Goal: Transaction & Acquisition: Purchase product/service

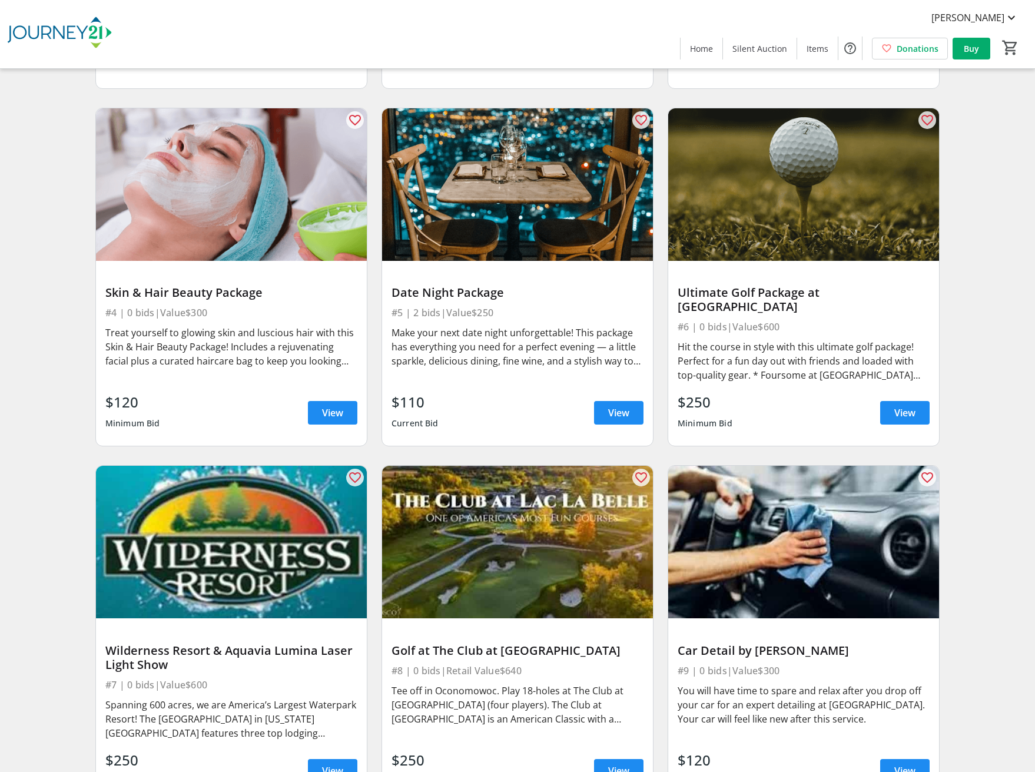
scroll to position [471, 0]
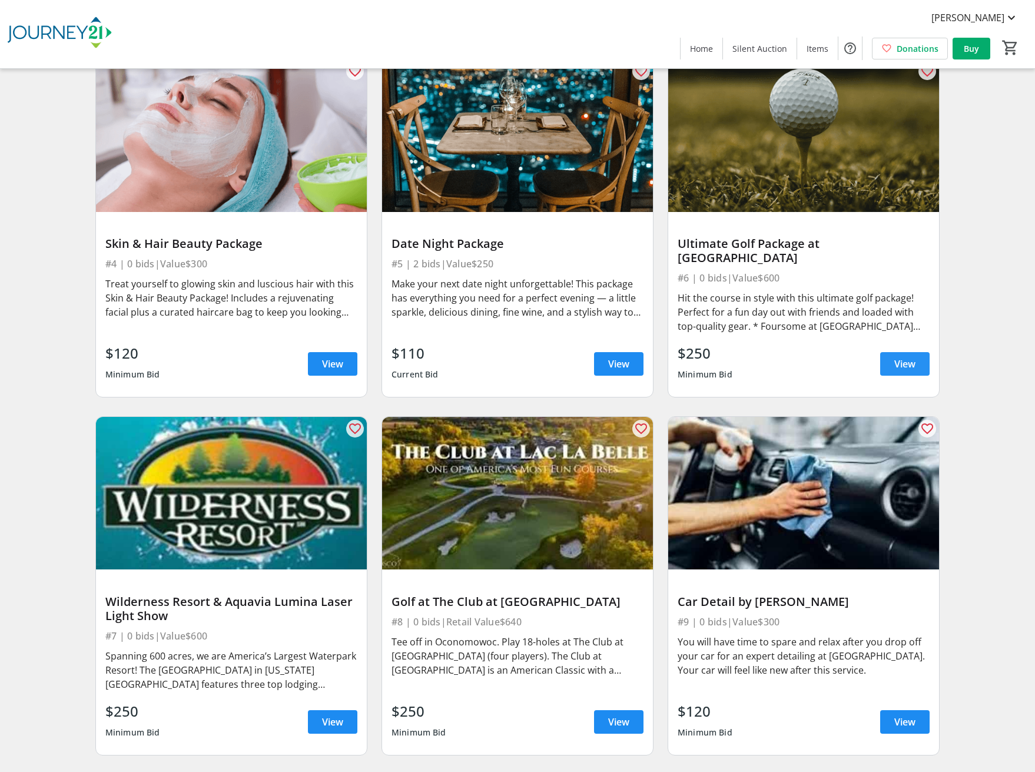
click at [907, 357] on span "View" at bounding box center [904, 364] width 21 height 14
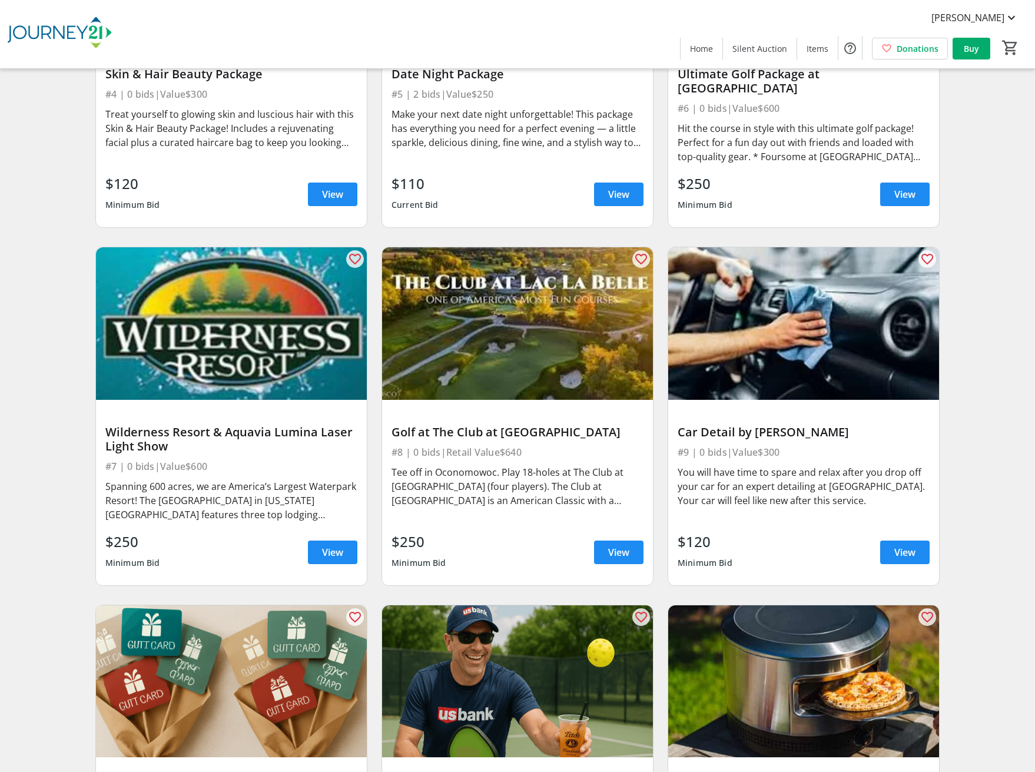
scroll to position [648, 0]
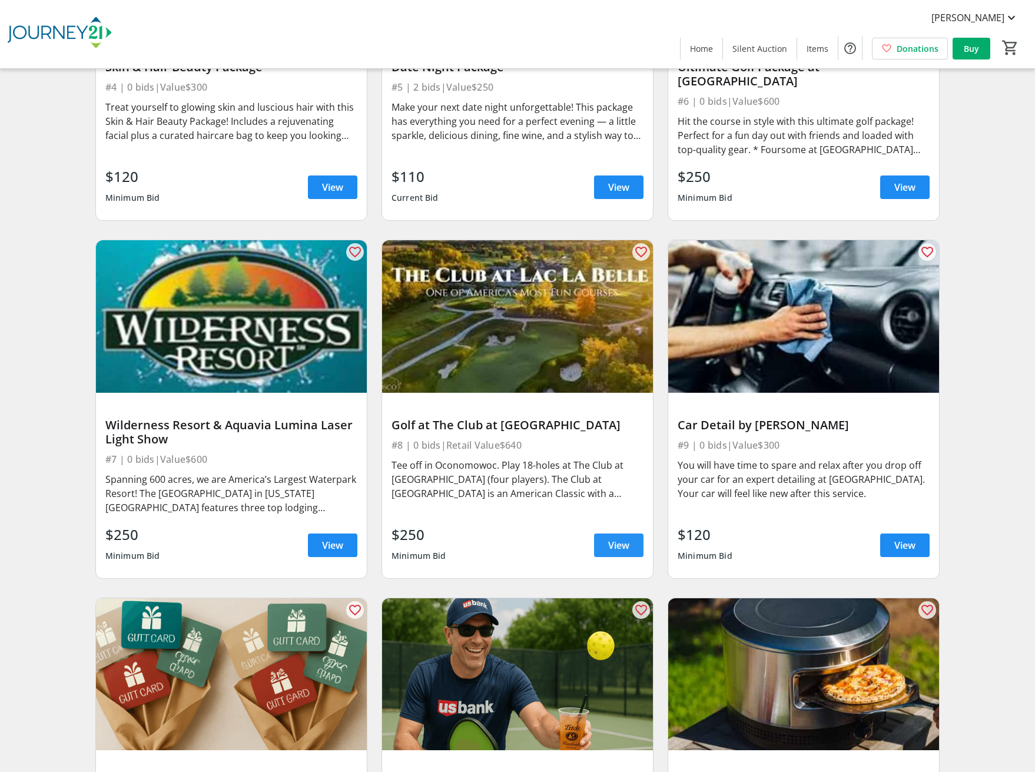
click at [625, 538] on span "View" at bounding box center [618, 545] width 21 height 14
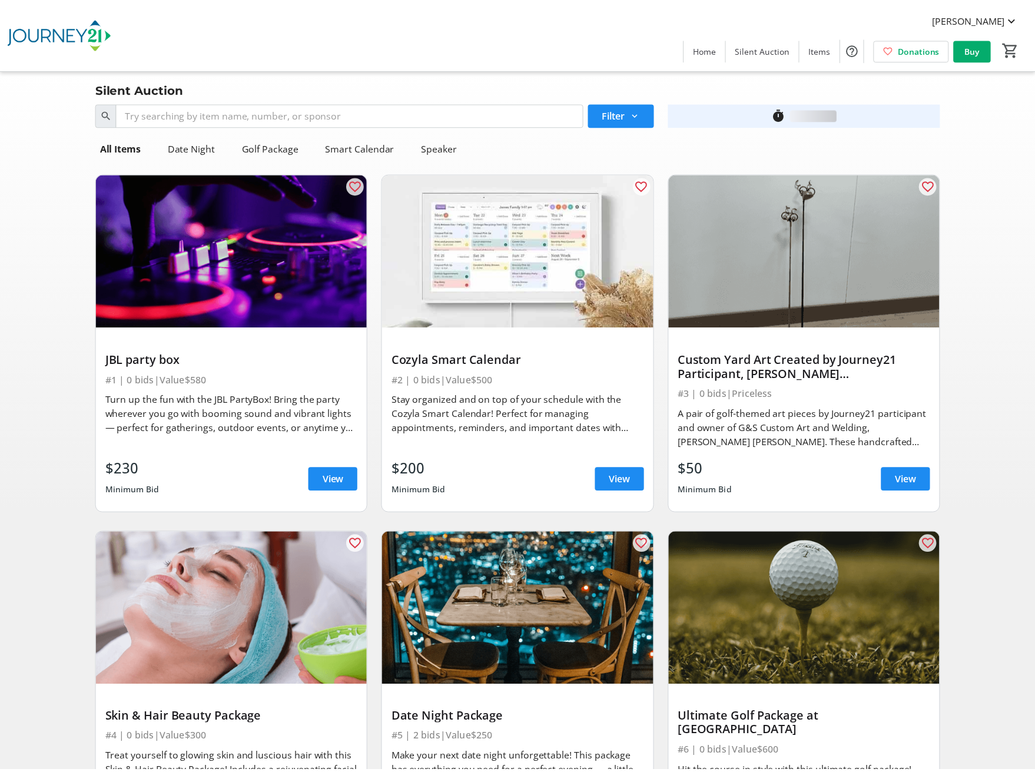
scroll to position [648, 0]
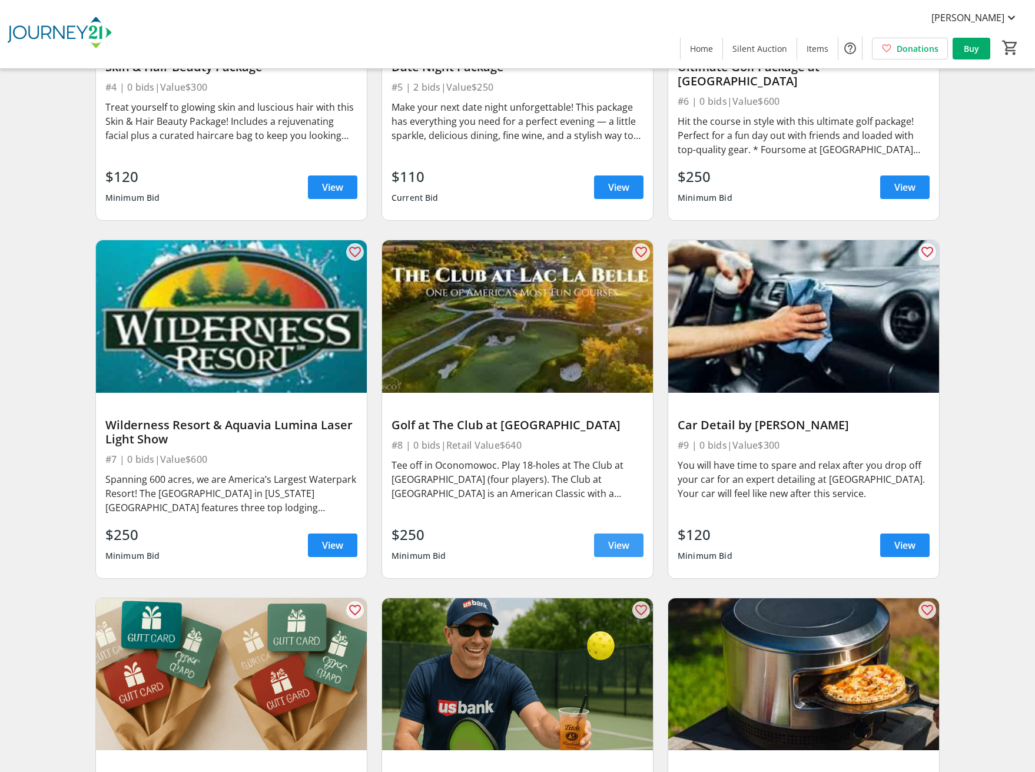
click at [627, 538] on span "View" at bounding box center [618, 545] width 21 height 14
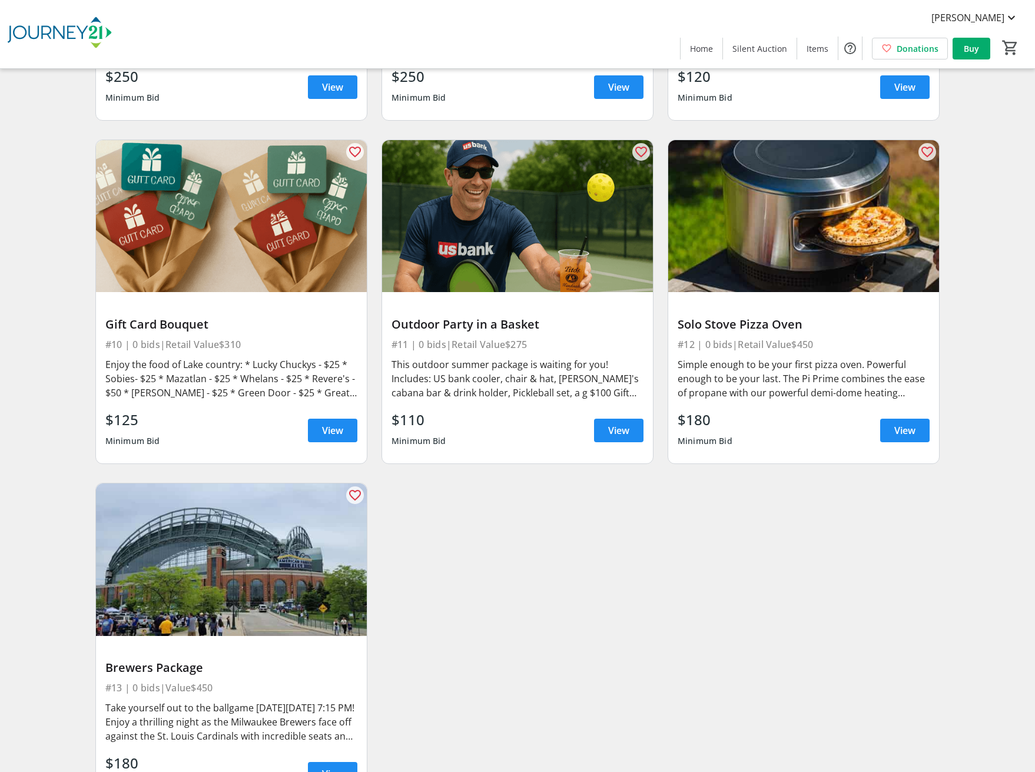
scroll to position [1162, 0]
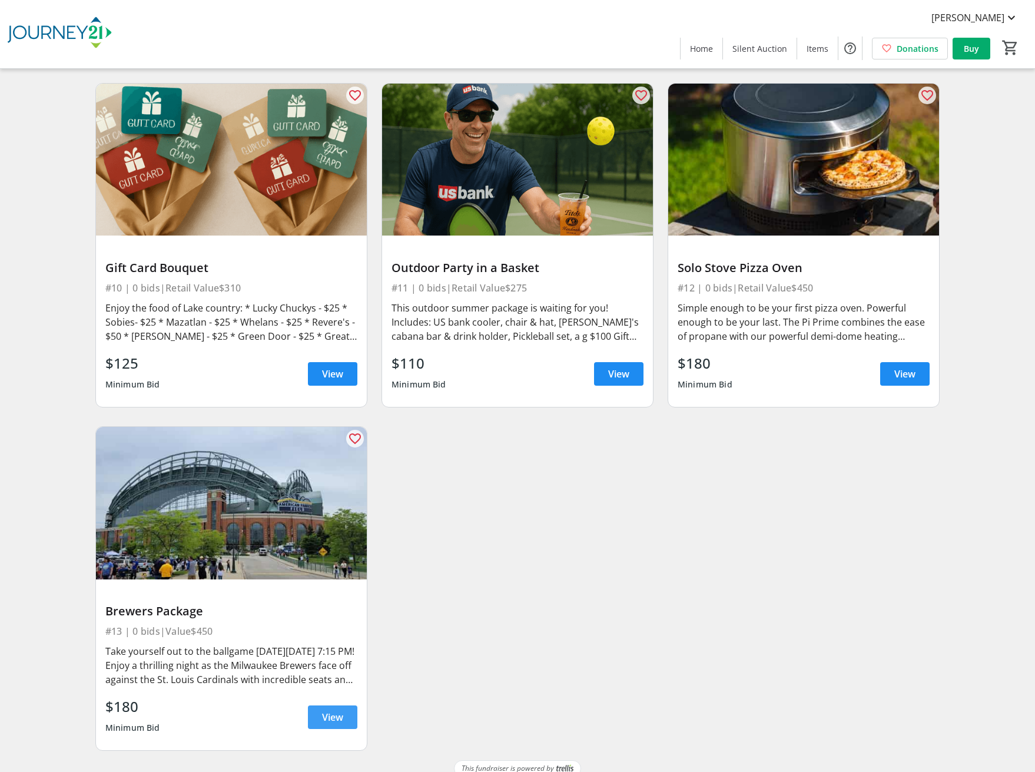
click at [324, 710] on span "View" at bounding box center [332, 717] width 21 height 14
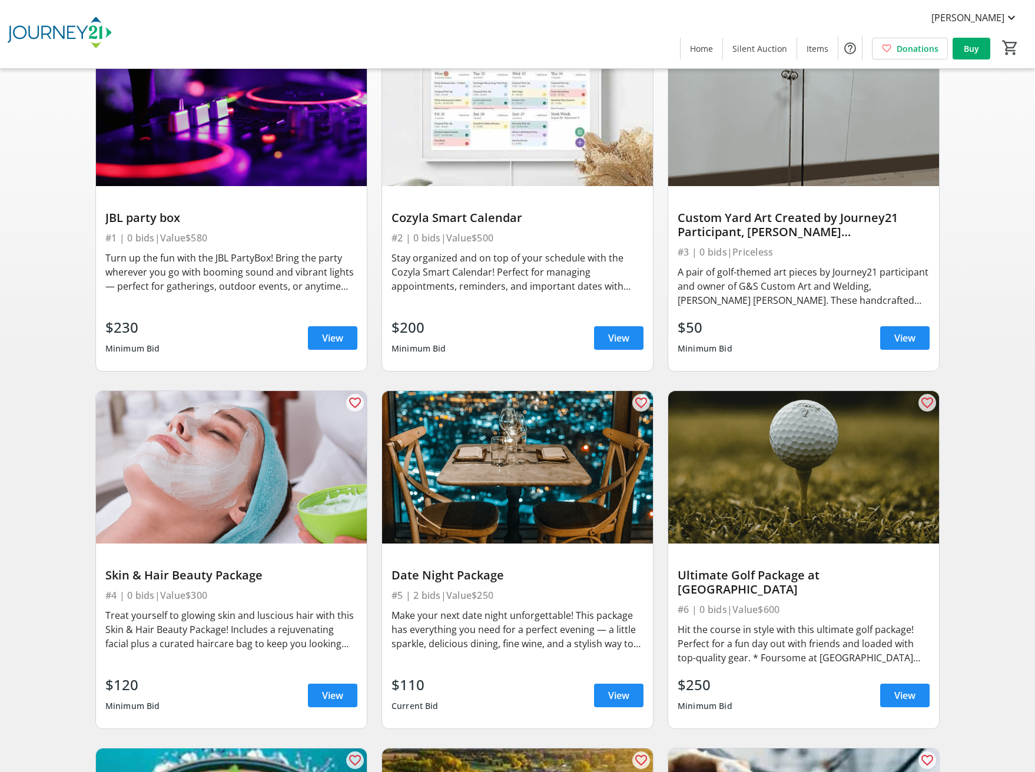
scroll to position [177, 0]
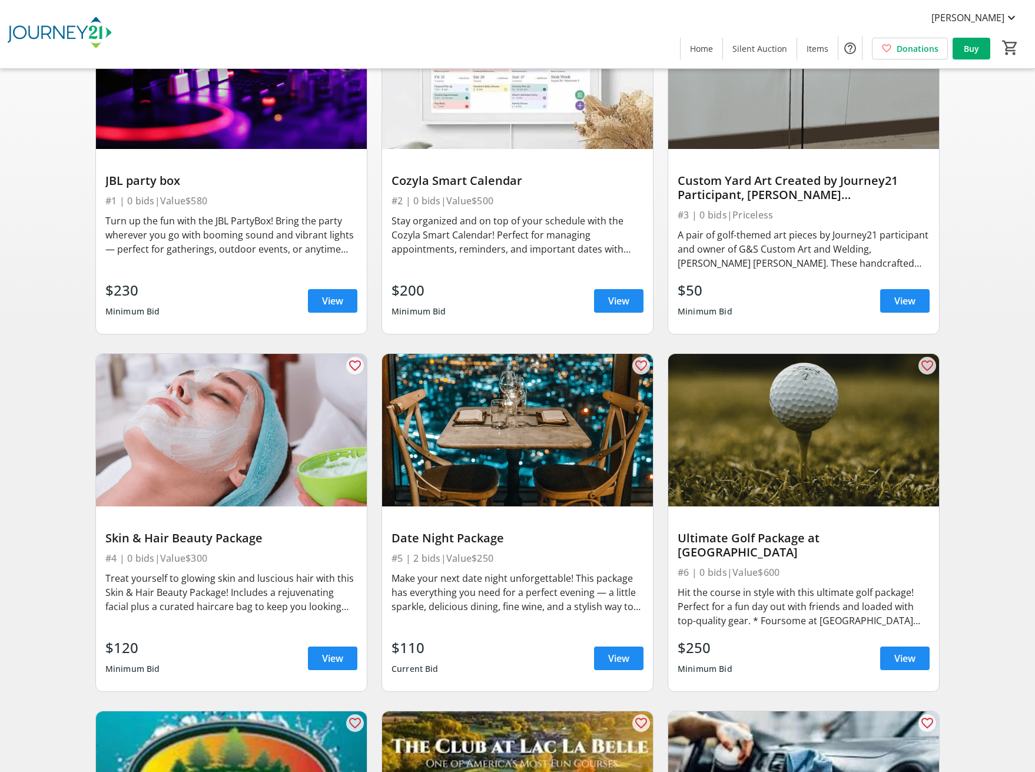
click at [489, 459] on img at bounding box center [517, 430] width 271 height 152
click at [602, 646] on span at bounding box center [618, 658] width 49 height 28
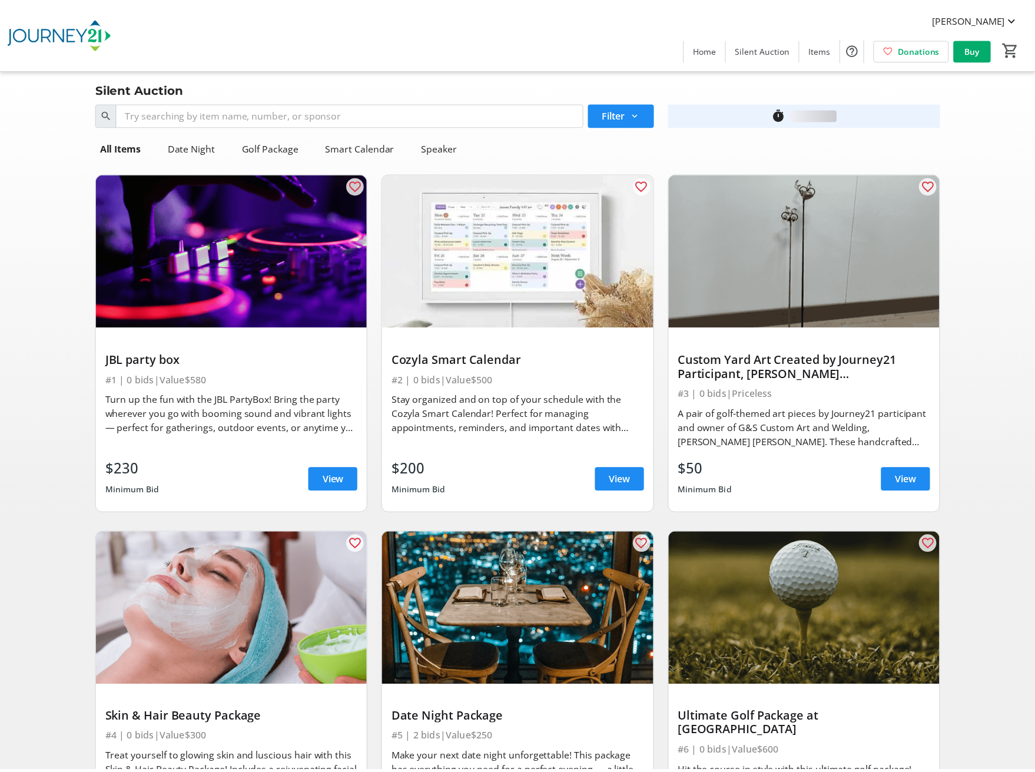
scroll to position [177, 0]
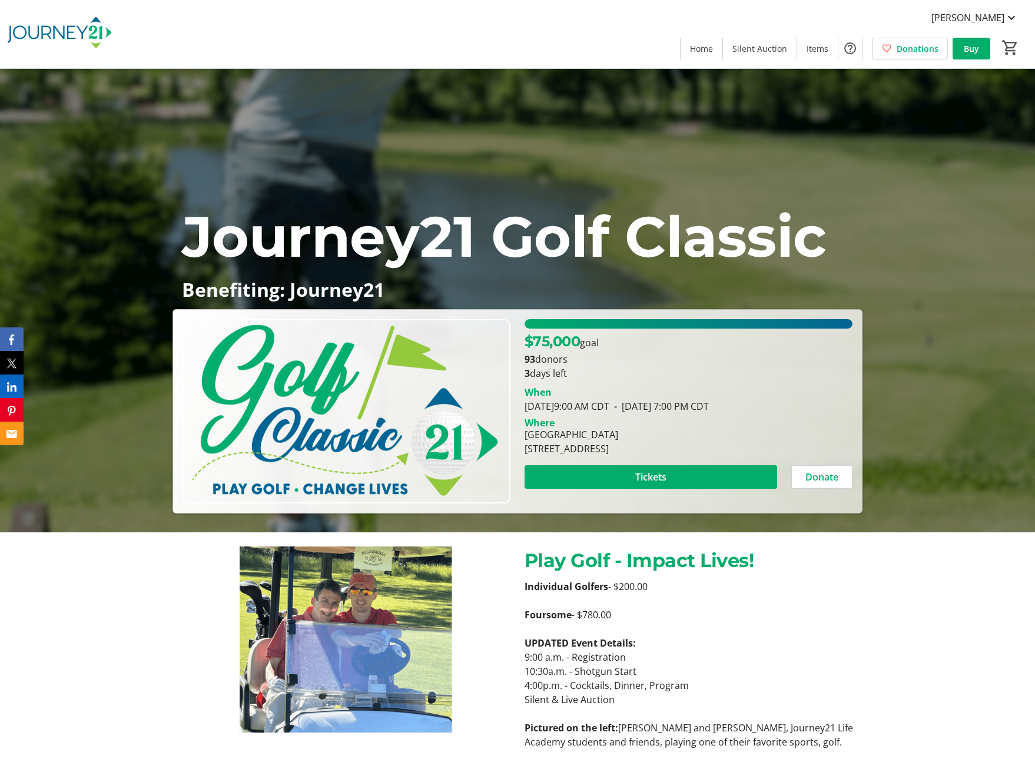
scroll to position [235, 0]
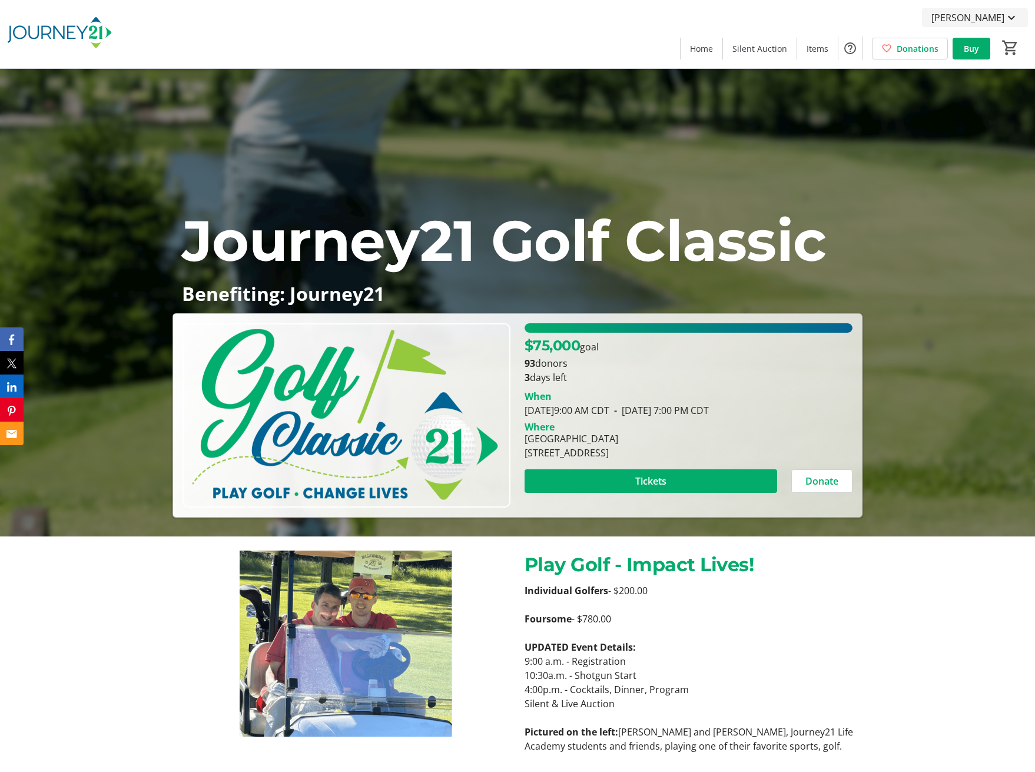
click at [998, 21] on span "[PERSON_NAME]" at bounding box center [967, 18] width 73 height 14
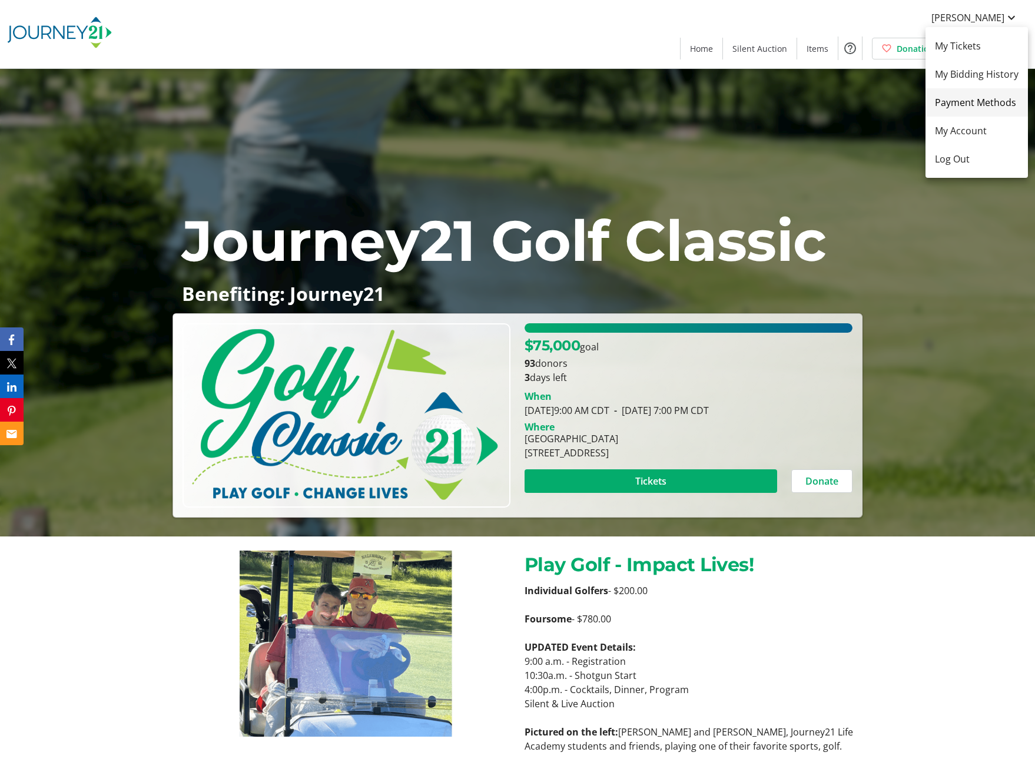
click at [1001, 99] on span "Payment Methods" at bounding box center [977, 102] width 84 height 14
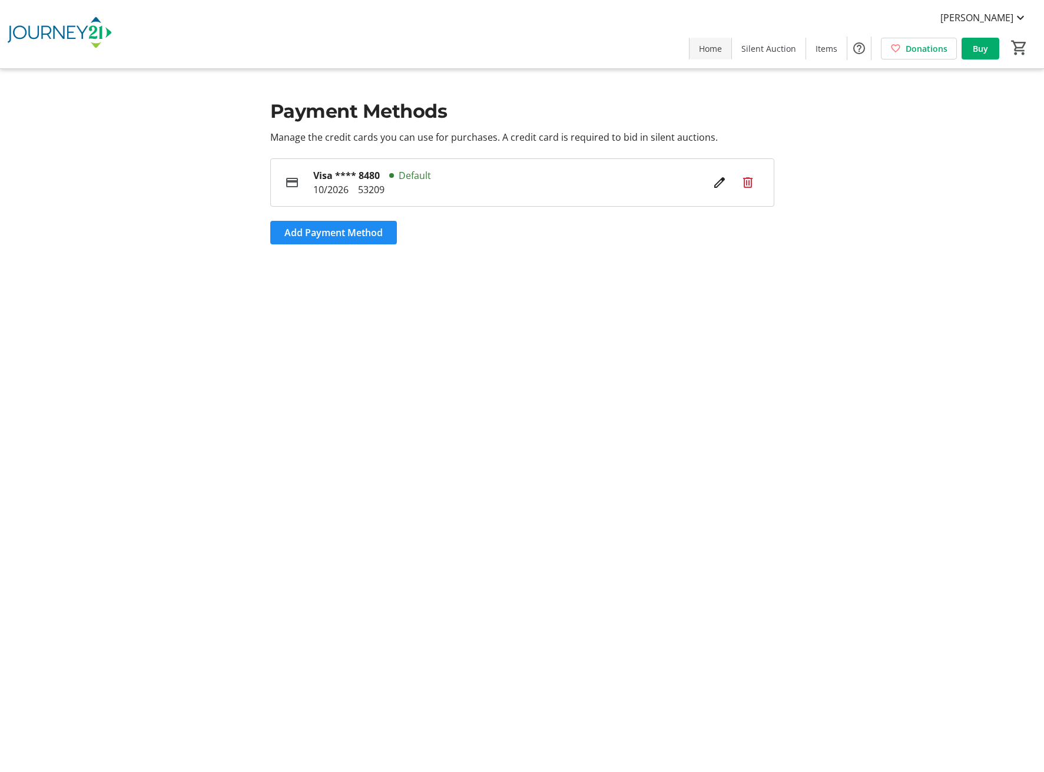
click at [708, 53] on span "Home" at bounding box center [710, 48] width 23 height 12
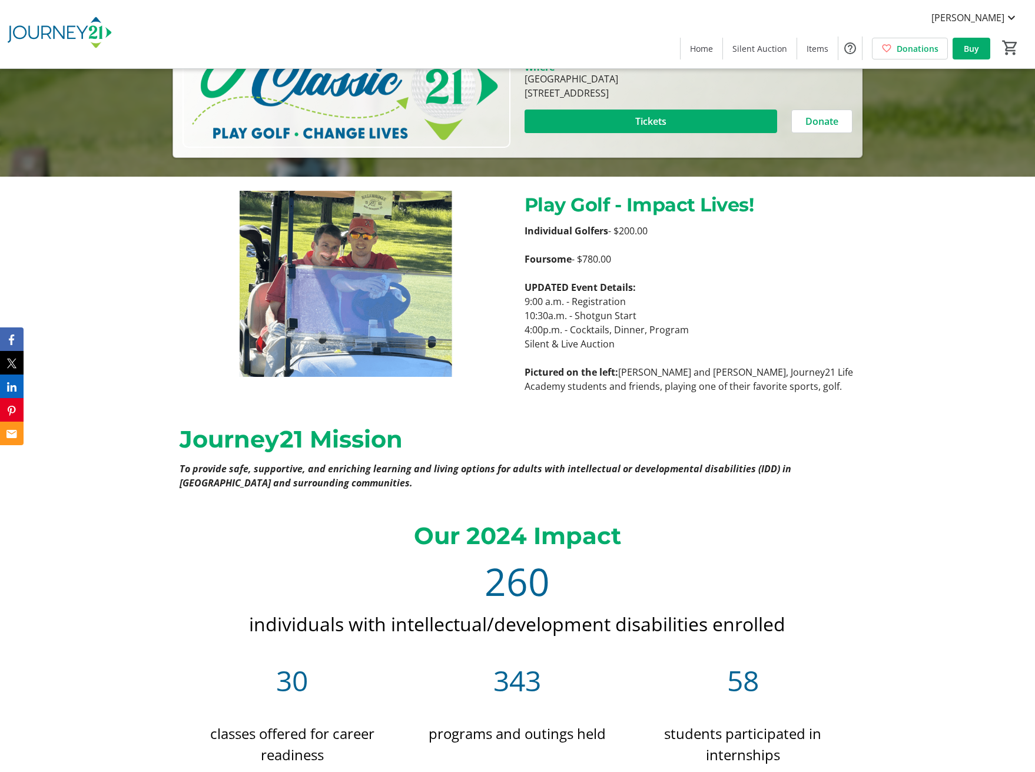
scroll to position [589, 0]
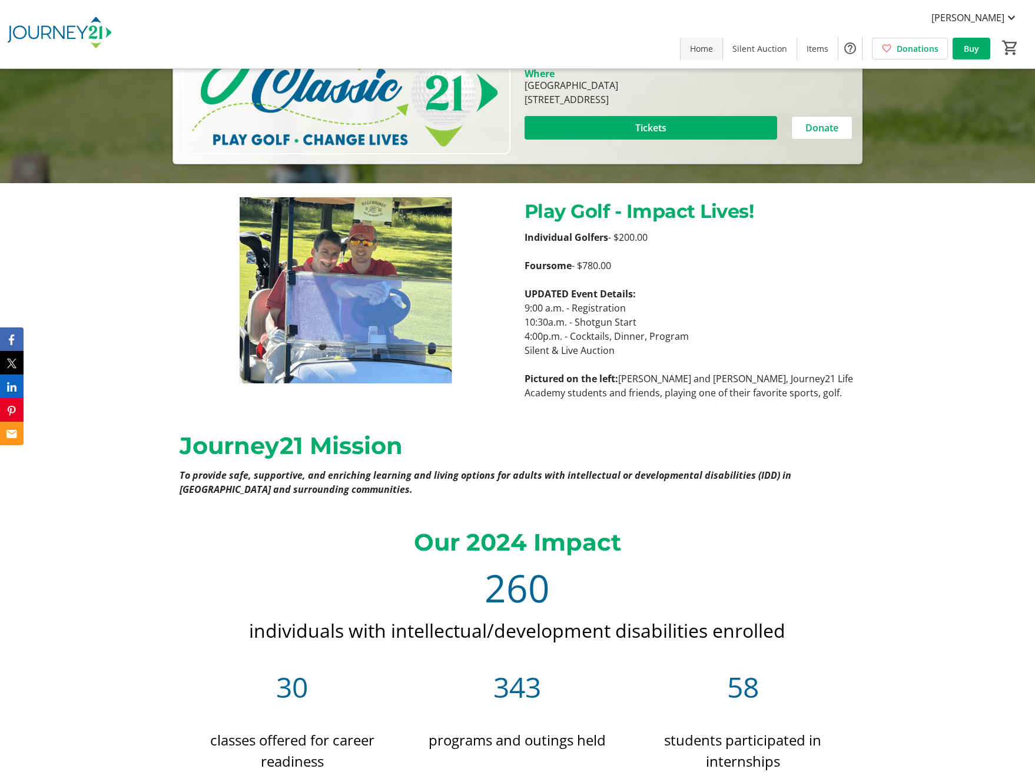
click at [707, 53] on span "Home" at bounding box center [701, 48] width 23 height 12
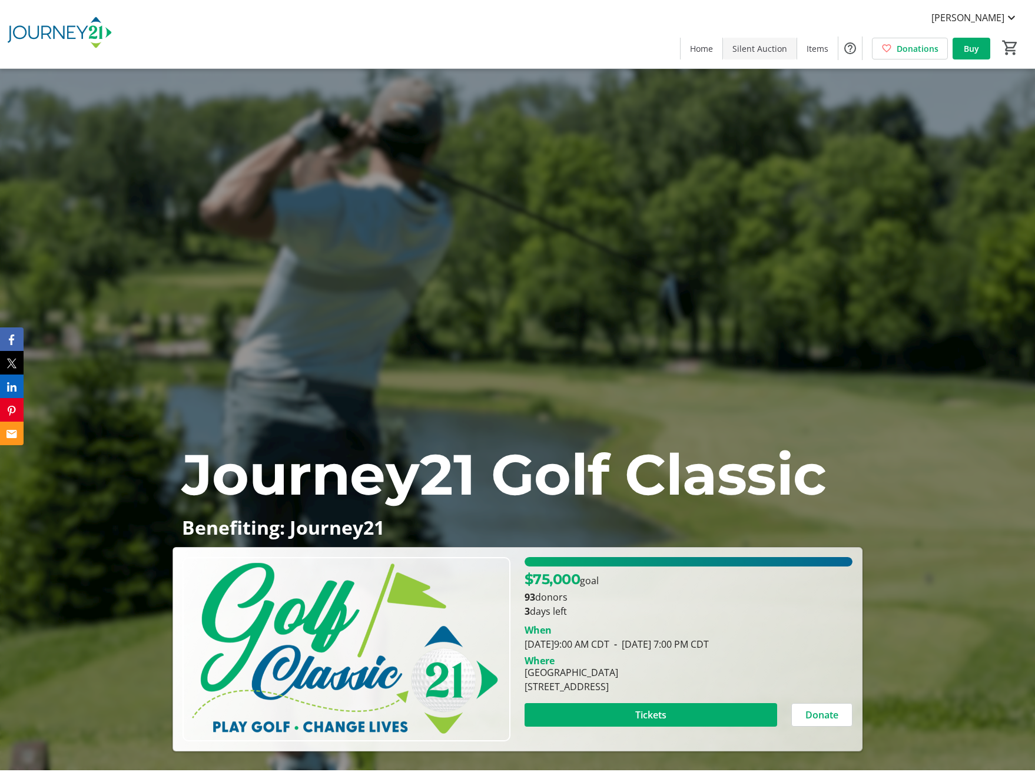
scroll to position [0, 0]
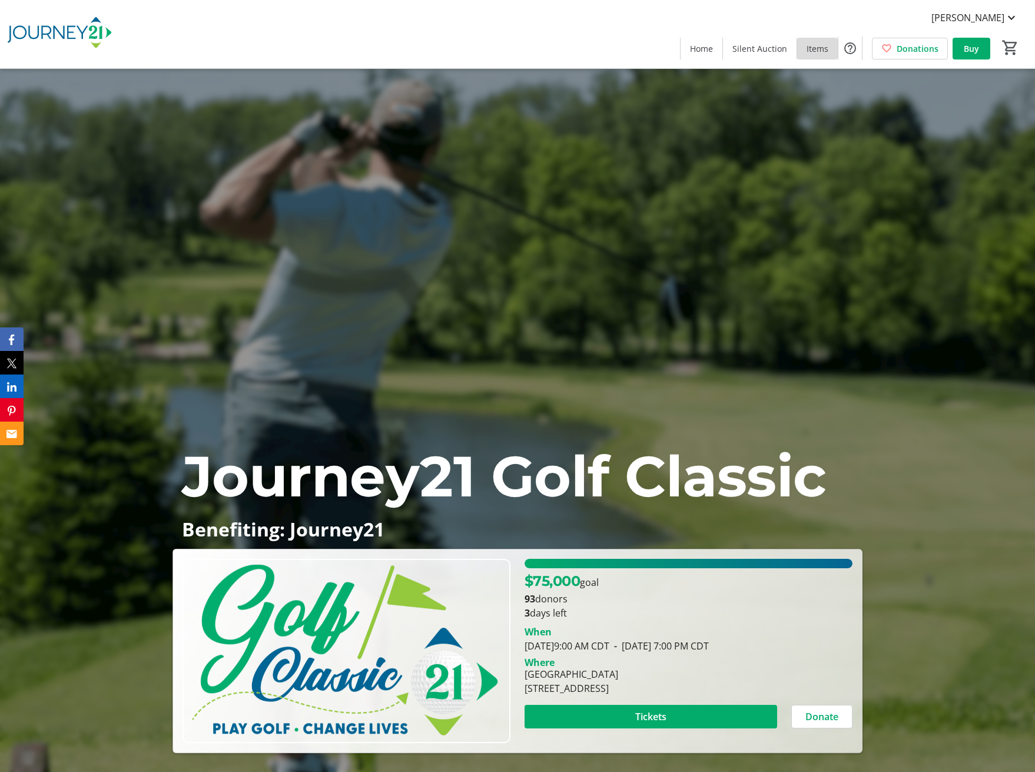
click at [803, 55] on span at bounding box center [817, 48] width 41 height 28
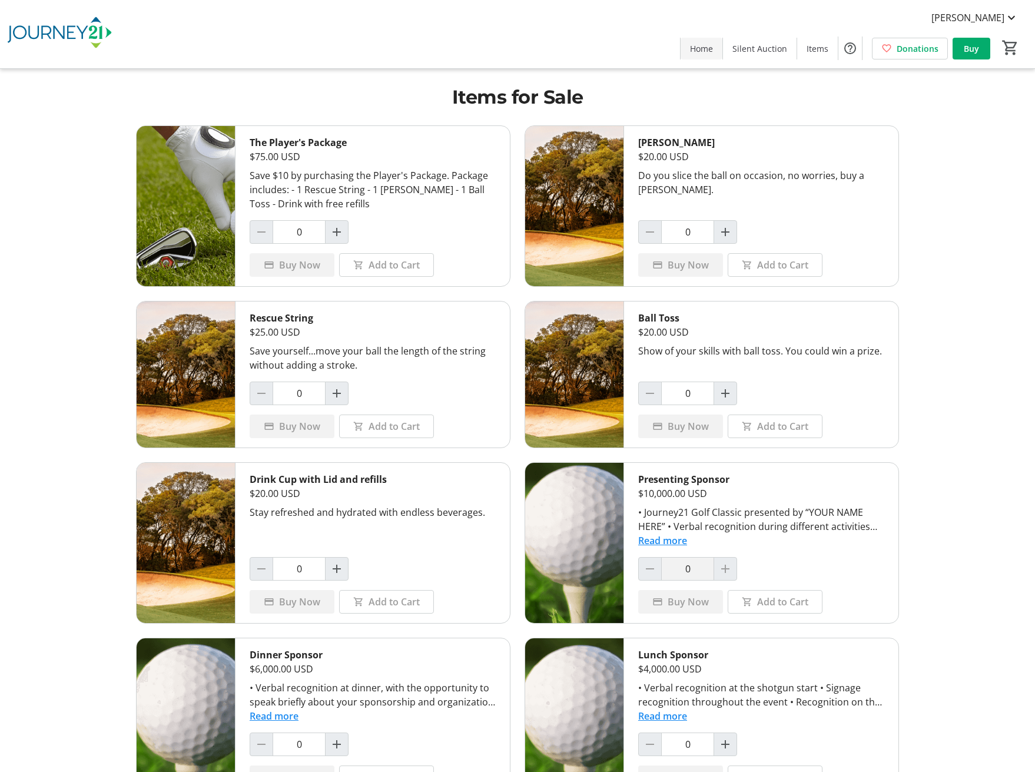
click at [695, 52] on span "Home" at bounding box center [701, 48] width 23 height 12
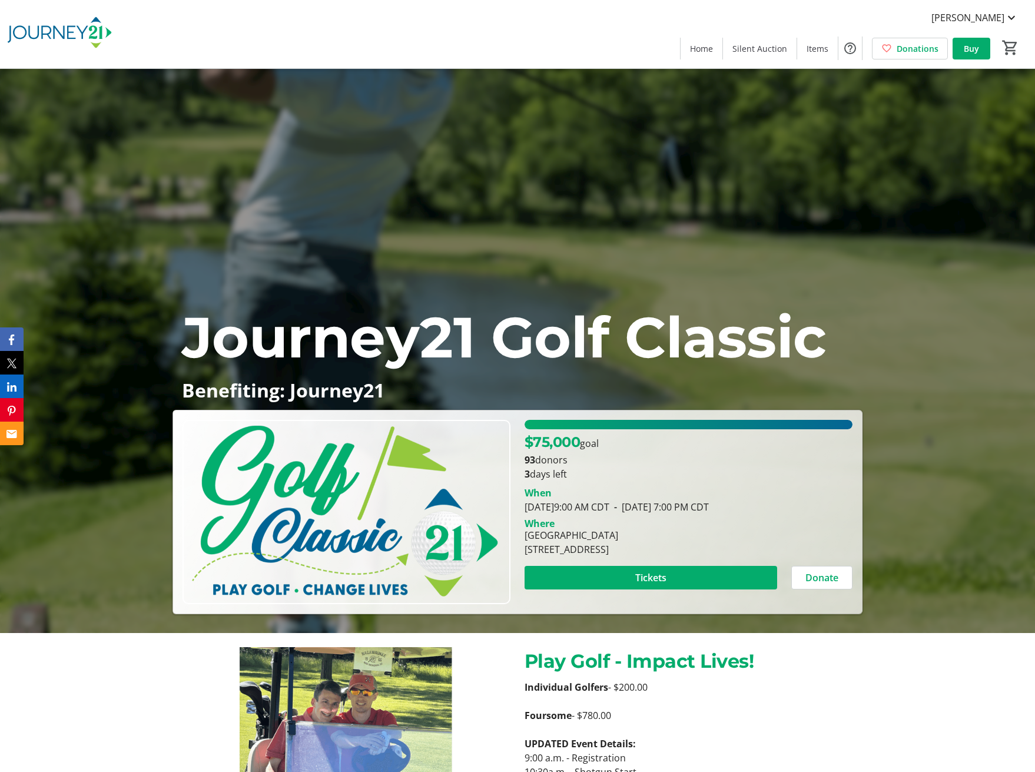
scroll to position [353, 0]
